Goal: Navigation & Orientation: Find specific page/section

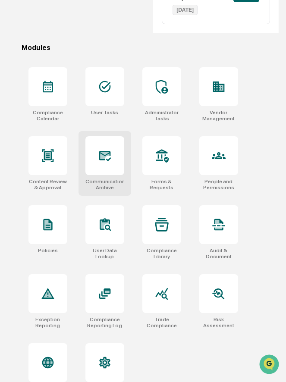
scroll to position [275, 0]
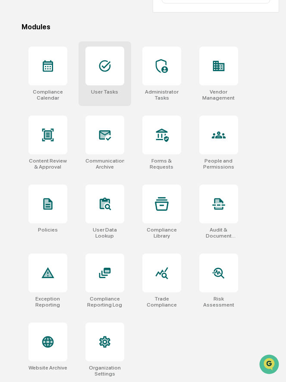
click at [102, 81] on div at bounding box center [104, 66] width 39 height 39
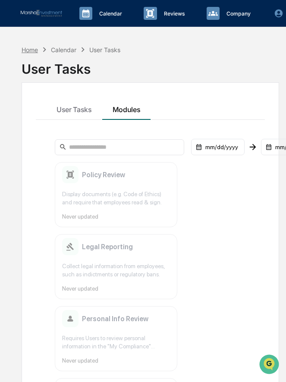
click at [27, 50] on div "Home" at bounding box center [30, 49] width 16 height 7
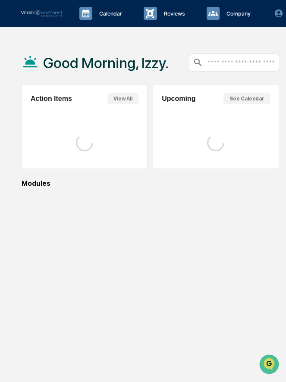
click at [27, 50] on div "Good Morning, Izzy." at bounding box center [95, 62] width 147 height 43
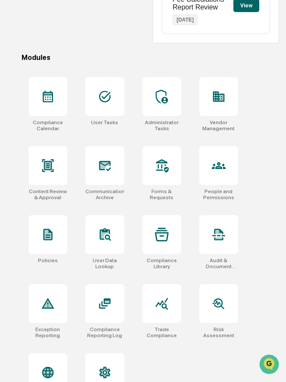
scroll to position [275, 0]
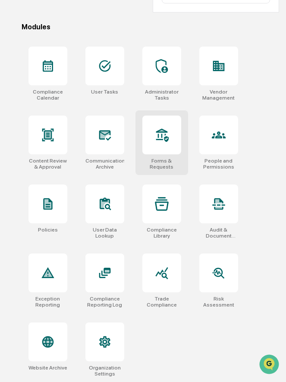
click at [154, 140] on div at bounding box center [161, 135] width 39 height 39
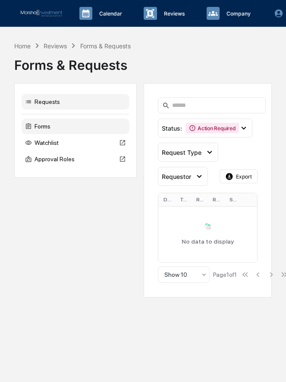
click at [68, 126] on div "Forms" at bounding box center [76, 127] width 108 height 16
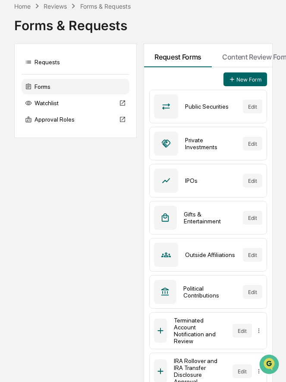
scroll to position [37, 0]
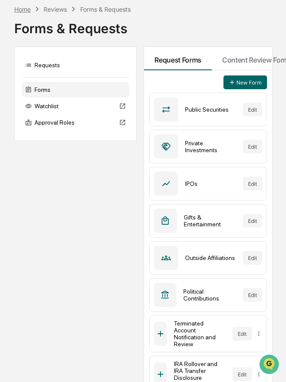
click at [24, 9] on div "Home" at bounding box center [22, 9] width 16 height 7
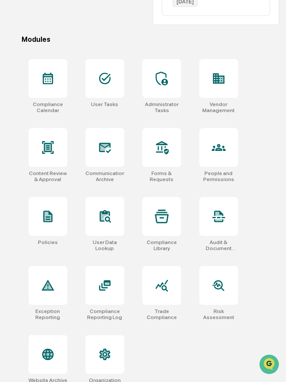
scroll to position [275, 0]
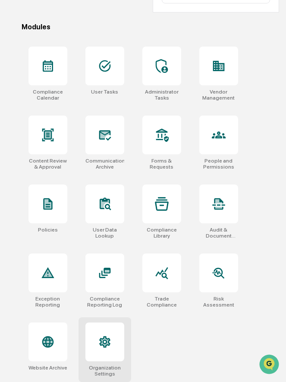
click at [105, 338] on icon at bounding box center [105, 341] width 8 height 9
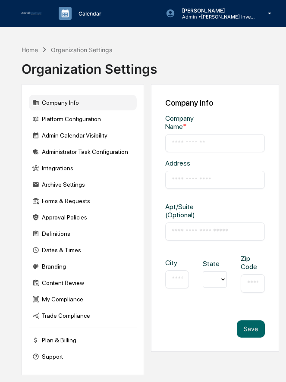
type input "**********"
type input "*****"
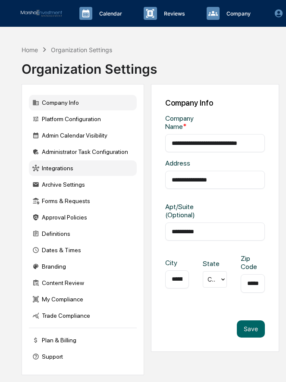
click at [59, 172] on div "Integrations" at bounding box center [83, 168] width 108 height 16
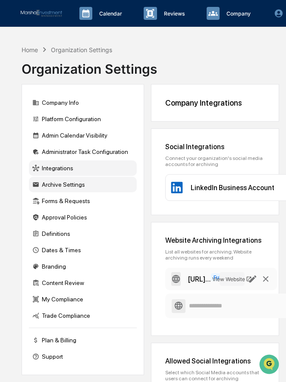
click at [84, 184] on div "Archive Settings" at bounding box center [83, 185] width 108 height 16
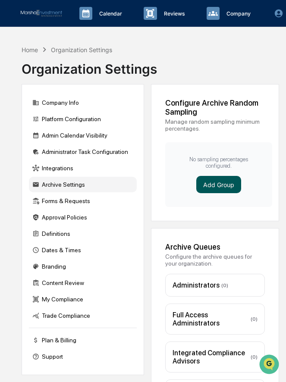
click at [211, 185] on button "Add Group" at bounding box center [218, 184] width 45 height 17
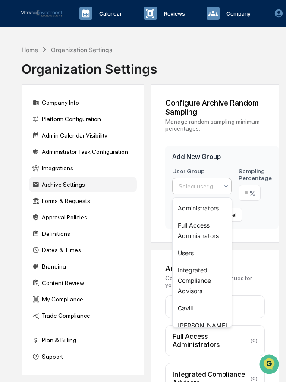
click at [211, 188] on div at bounding box center [199, 186] width 40 height 9
click at [188, 257] on div "Users" at bounding box center [202, 253] width 59 height 17
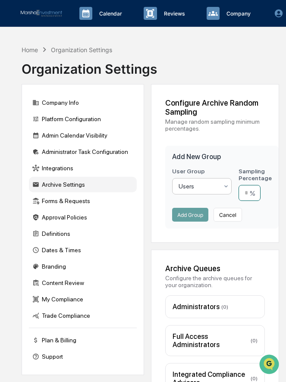
click at [251, 197] on input "number" at bounding box center [250, 193] width 22 height 16
type input "**"
click at [191, 216] on button "Add Group" at bounding box center [190, 215] width 36 height 14
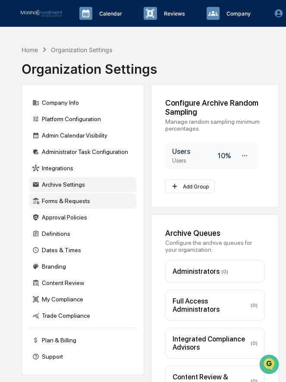
click at [61, 203] on div "Forms & Requests" at bounding box center [83, 201] width 108 height 16
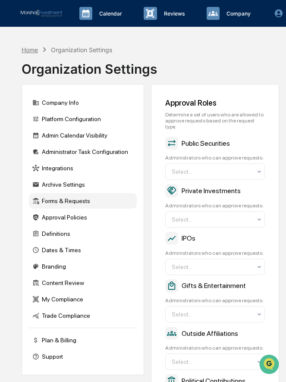
click at [29, 47] on div "Home" at bounding box center [30, 49] width 16 height 7
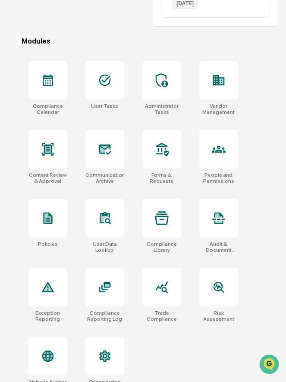
scroll to position [260, 0]
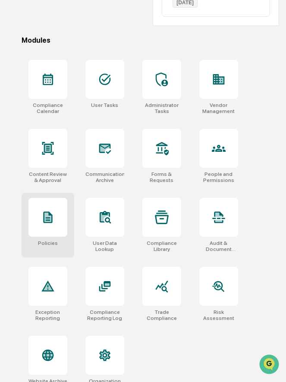
click at [47, 226] on div at bounding box center [47, 217] width 39 height 39
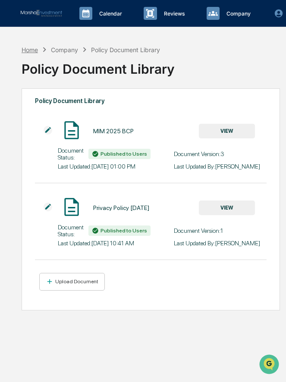
click at [34, 51] on div "Home" at bounding box center [30, 49] width 16 height 7
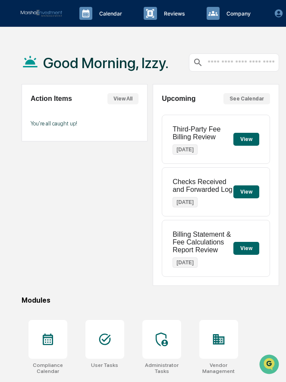
click at [214, 220] on div "Third-Party Fee Billing Review [DATE] View Checks Received and Forwarded Log [D…" at bounding box center [216, 196] width 108 height 162
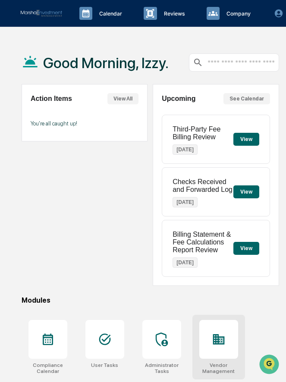
click at [215, 329] on div at bounding box center [218, 339] width 39 height 39
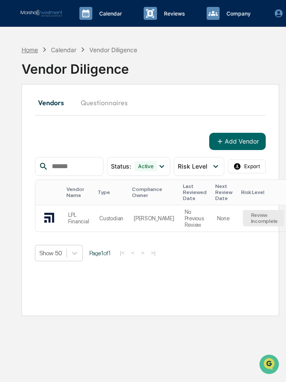
click at [31, 50] on div "Home" at bounding box center [30, 49] width 16 height 7
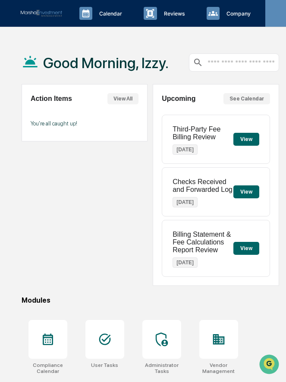
click at [276, 16] on icon at bounding box center [278, 13] width 9 height 9
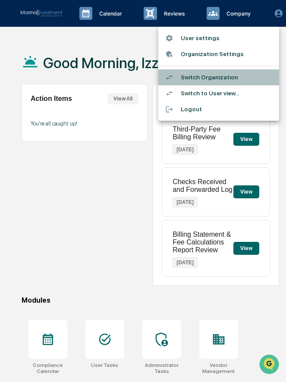
click at [222, 79] on li "Switch Organization" at bounding box center [218, 77] width 121 height 16
